Goal: Task Accomplishment & Management: Manage account settings

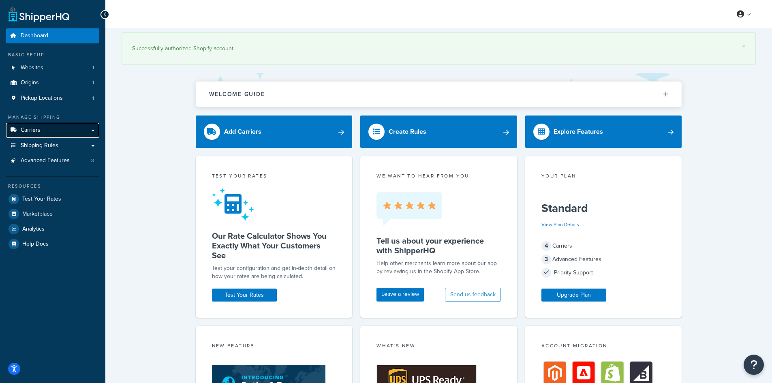
click at [58, 128] on link "Carriers" at bounding box center [52, 130] width 93 height 15
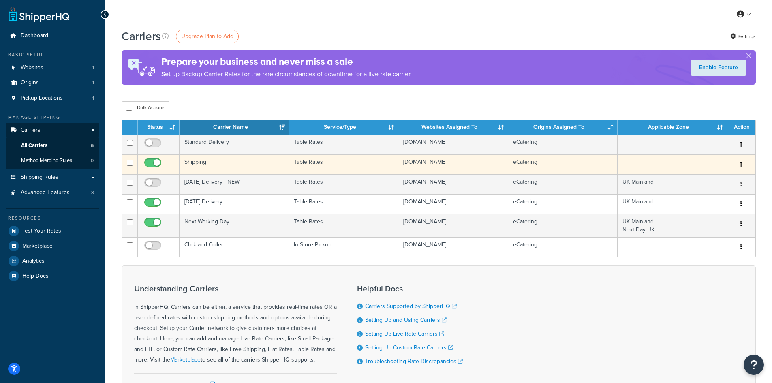
click at [741, 164] on icon "button" at bounding box center [741, 164] width 2 height 6
click at [702, 178] on link "Edit" at bounding box center [708, 180] width 64 height 17
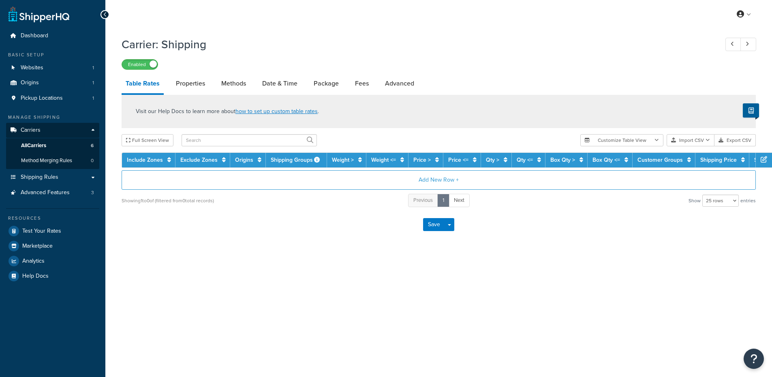
select select "25"
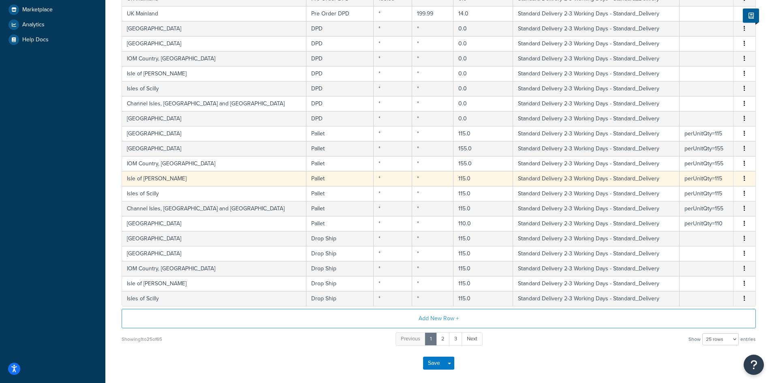
scroll to position [243, 0]
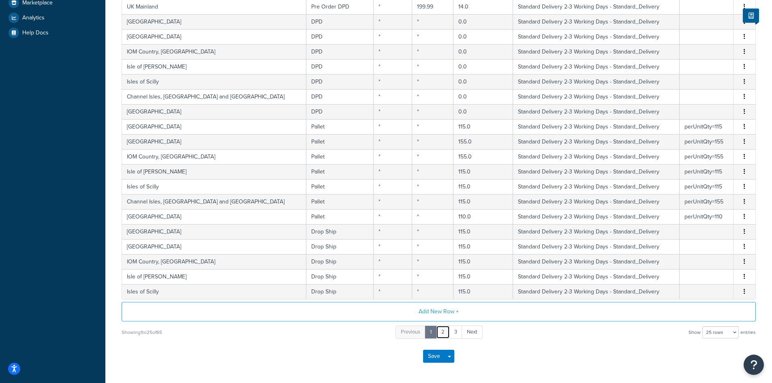
click at [443, 335] on link "2" at bounding box center [443, 331] width 14 height 13
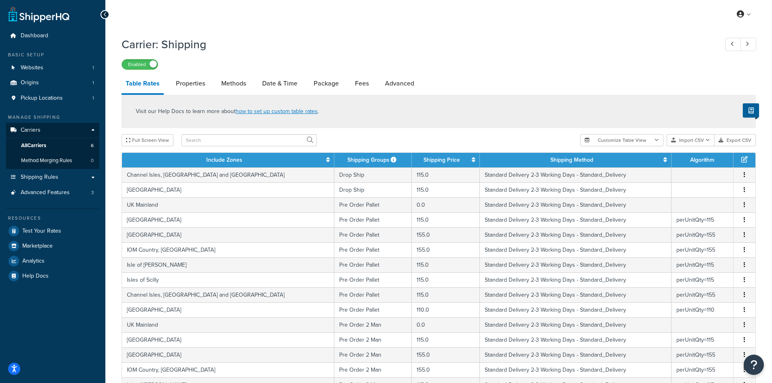
scroll to position [274, 0]
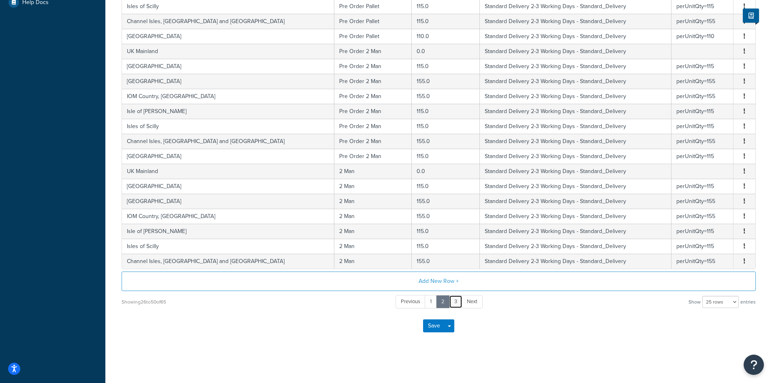
click at [456, 302] on link "3" at bounding box center [455, 301] width 13 height 13
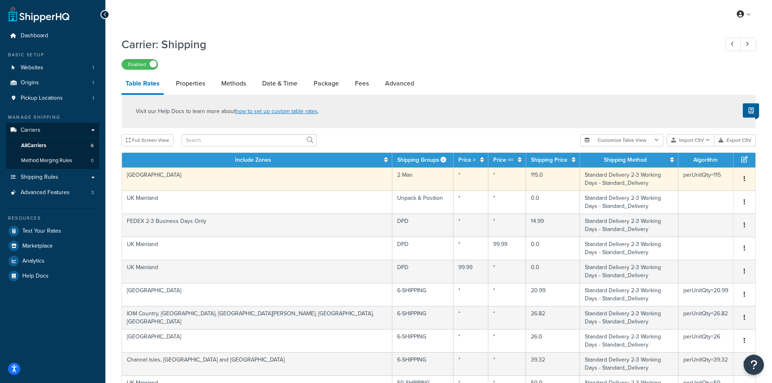
scroll to position [245, 0]
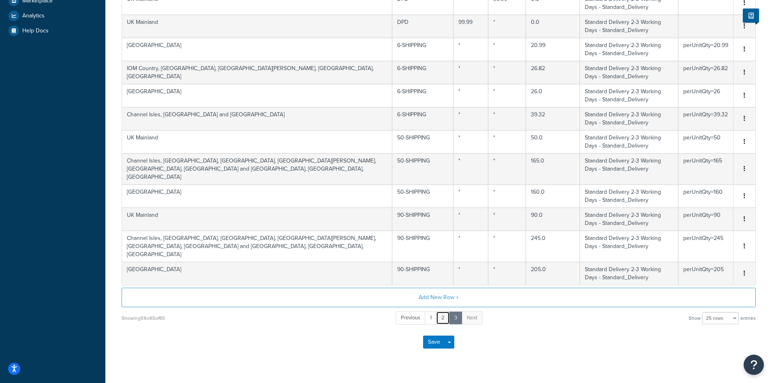
click at [446, 311] on link "2" at bounding box center [443, 317] width 14 height 13
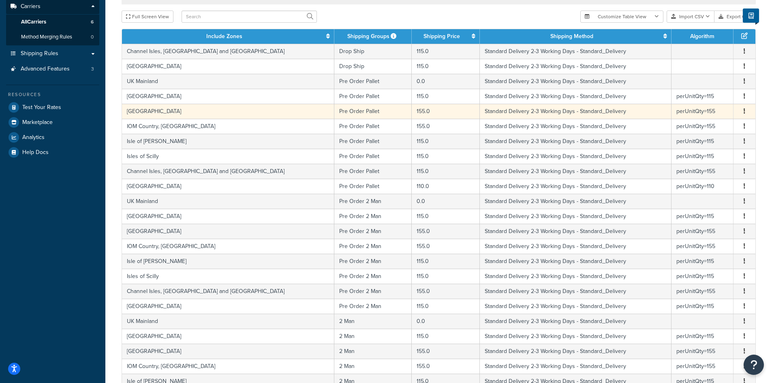
scroll to position [274, 0]
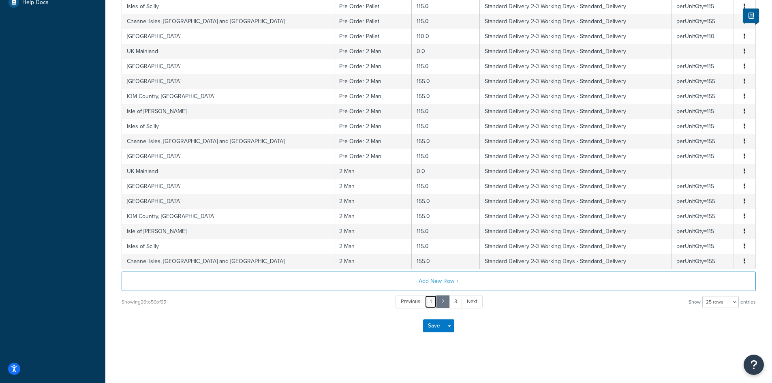
click at [432, 300] on link "1" at bounding box center [431, 301] width 12 height 13
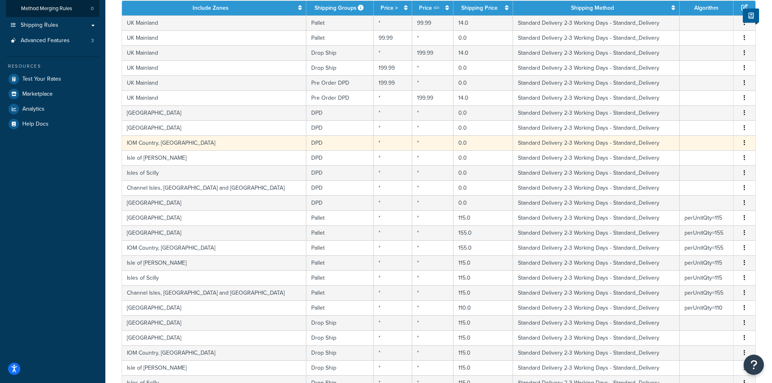
scroll to position [0, 0]
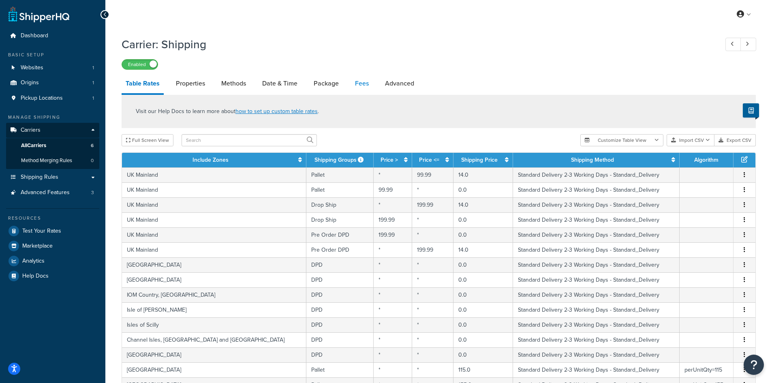
click at [362, 84] on link "Fees" at bounding box center [362, 83] width 22 height 19
select select "AFTER"
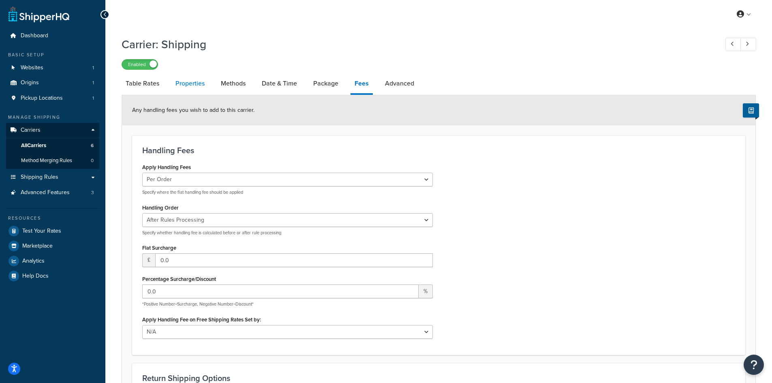
click at [196, 84] on link "Properties" at bounding box center [189, 83] width 37 height 19
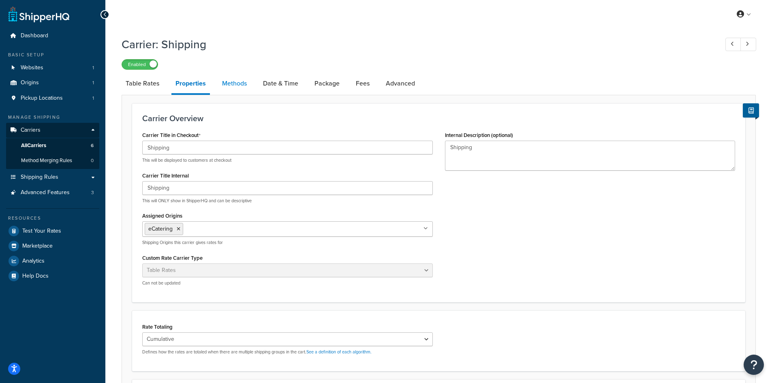
click at [229, 83] on link "Methods" at bounding box center [234, 83] width 33 height 19
select select "25"
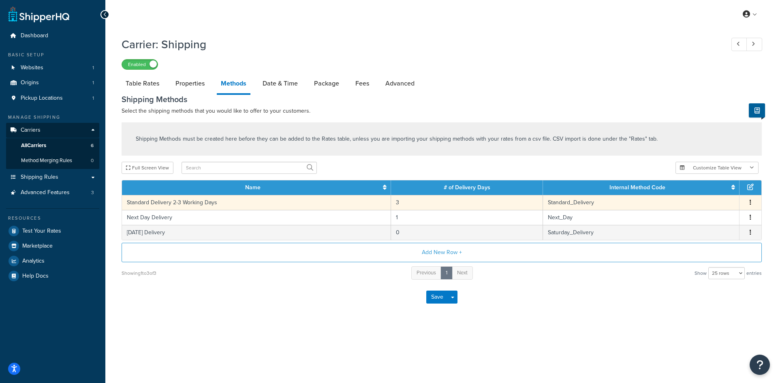
click at [751, 202] on button "button" at bounding box center [750, 202] width 6 height 9
click at [710, 194] on div "Edit" at bounding box center [709, 194] width 58 height 17
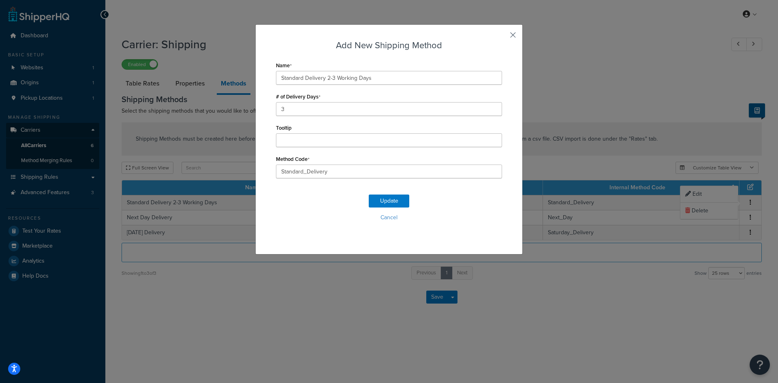
click at [502, 37] on button "button" at bounding box center [501, 38] width 2 height 2
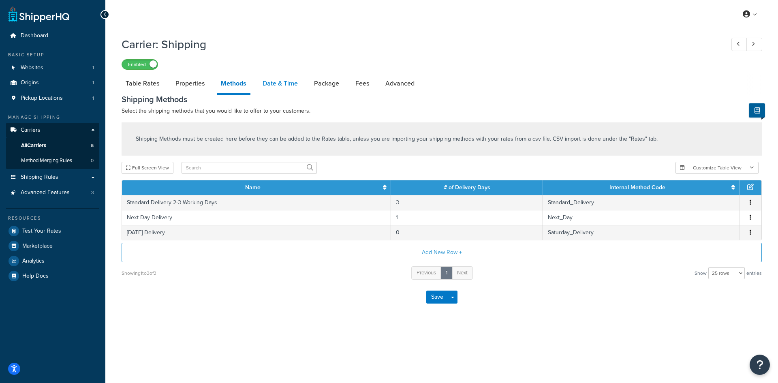
click at [289, 79] on link "Date & Time" at bounding box center [280, 83] width 43 height 19
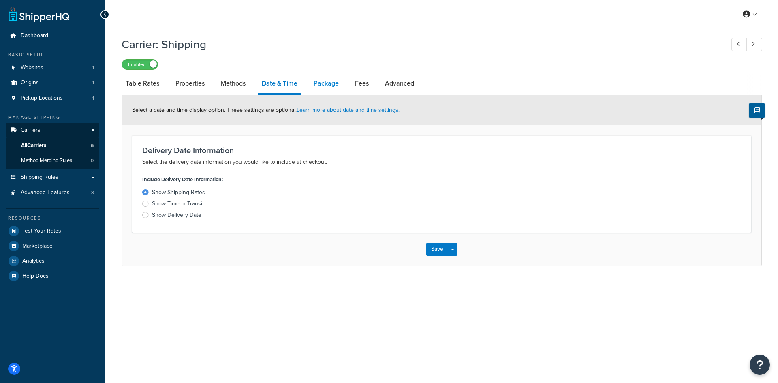
click at [336, 86] on link "Package" at bounding box center [326, 83] width 33 height 19
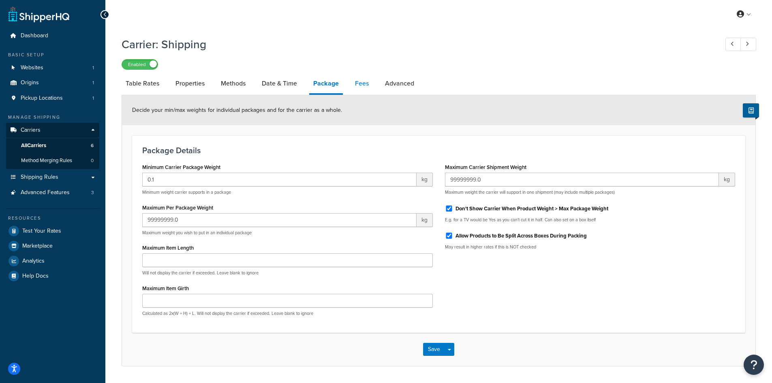
click at [366, 88] on link "Fees" at bounding box center [362, 83] width 22 height 19
select select "AFTER"
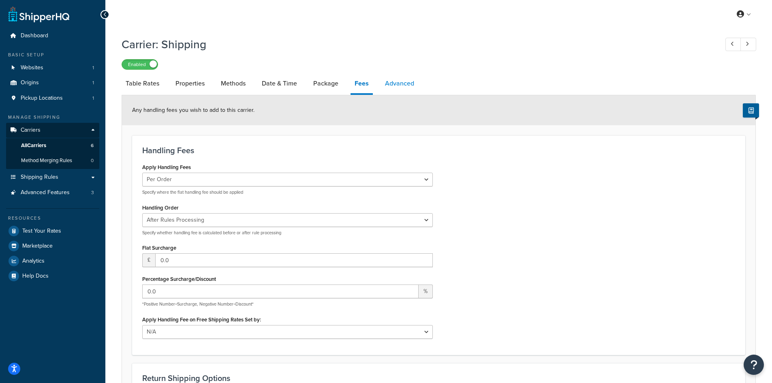
click at [397, 88] on link "Advanced" at bounding box center [399, 83] width 37 height 19
select select "false"
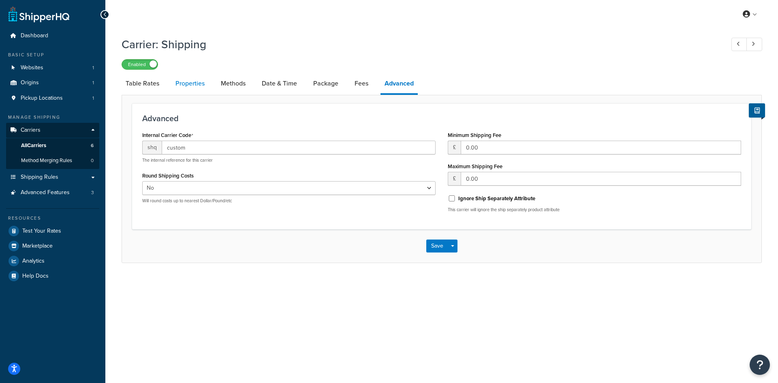
click at [186, 80] on link "Properties" at bounding box center [189, 83] width 37 height 19
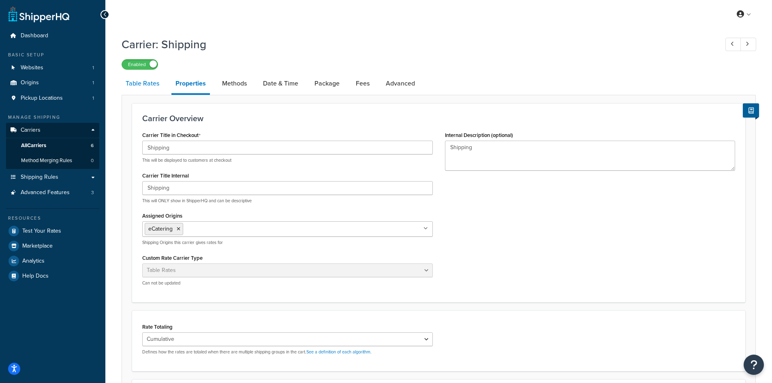
click at [156, 81] on link "Table Rates" at bounding box center [143, 83] width 42 height 19
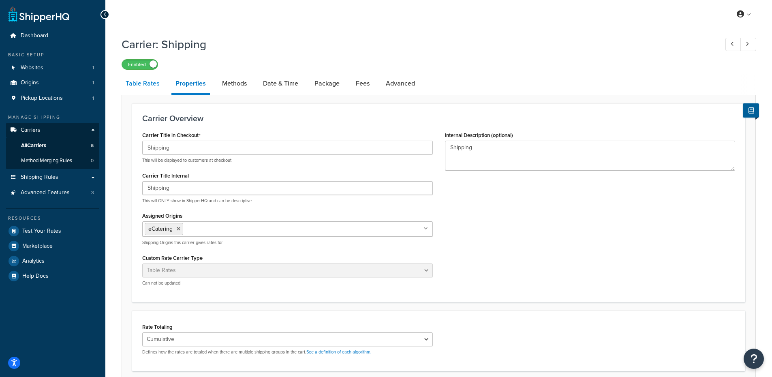
select select "25"
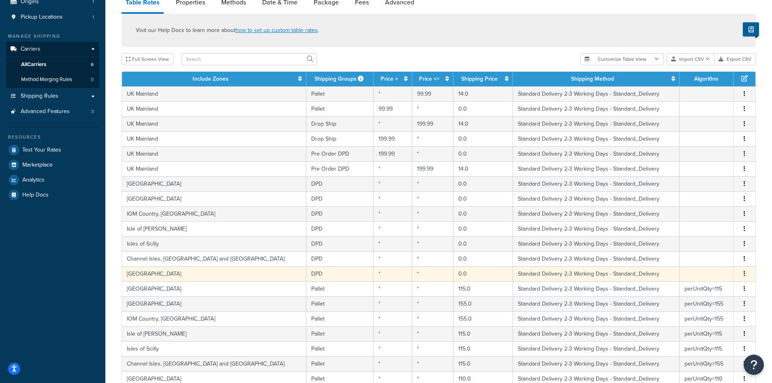
scroll to position [274, 0]
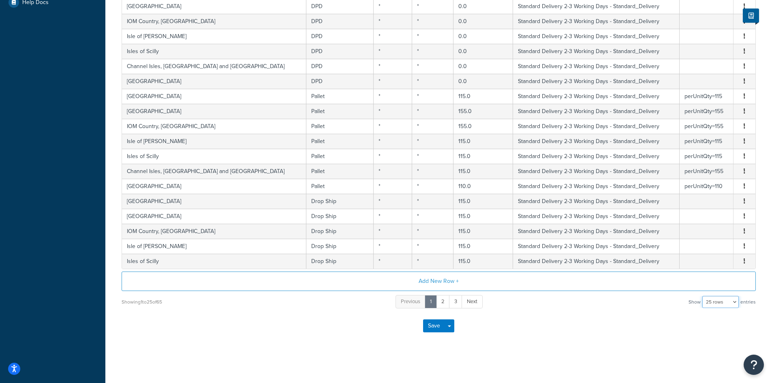
click at [723, 301] on select "10 rows 15 rows 25 rows 50 rows 100 rows 1000 rows" at bounding box center [720, 302] width 36 height 12
